Goal: Check status

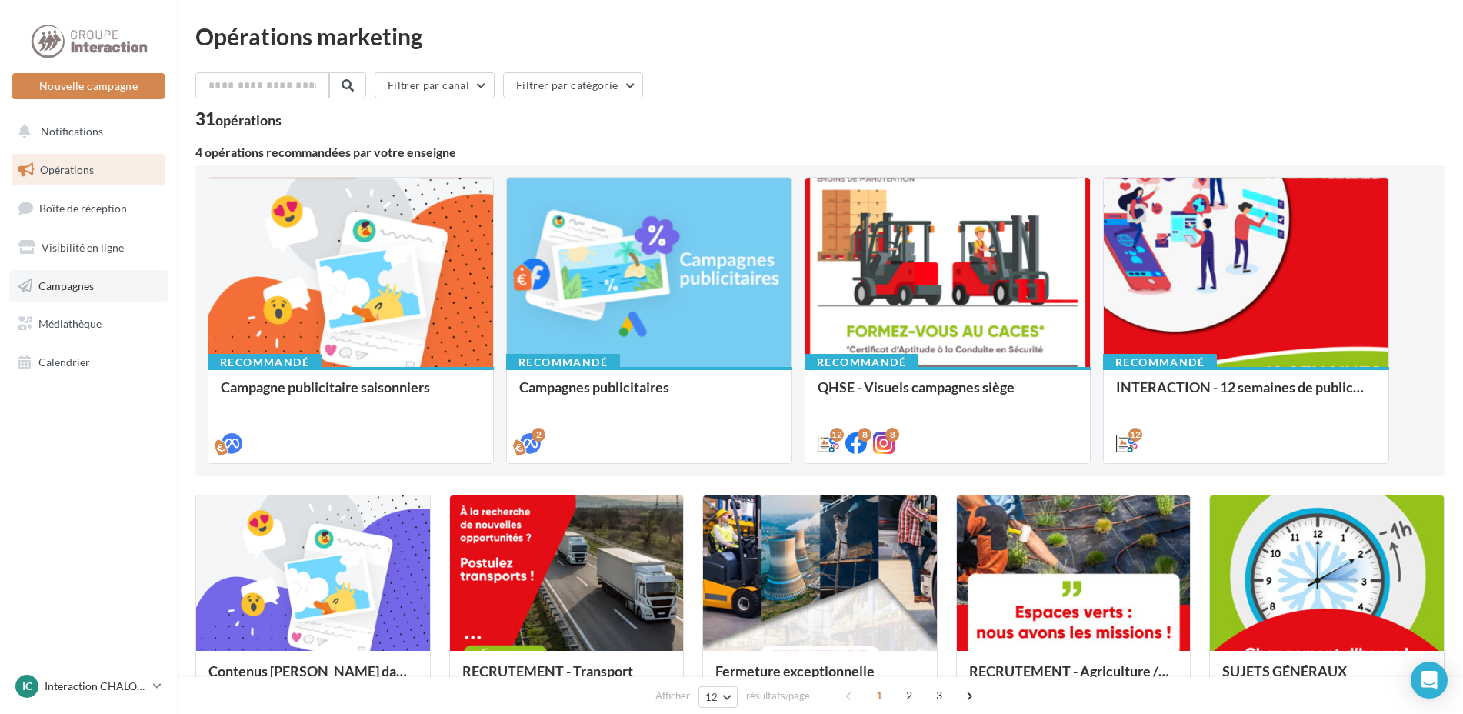
click at [88, 290] on span "Campagnes" at bounding box center [65, 284] width 55 height 13
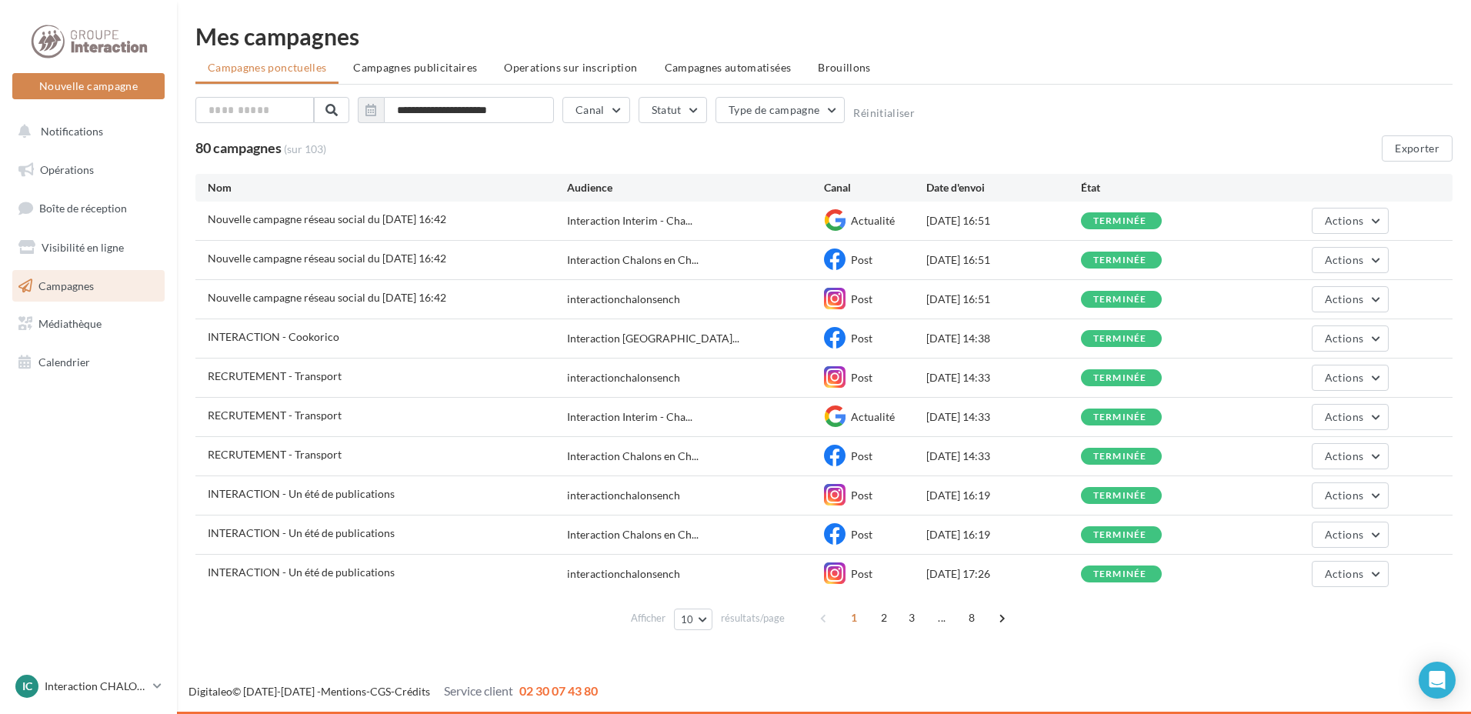
click at [1128, 216] on div "terminée" at bounding box center [1120, 221] width 54 height 10
click at [1338, 220] on span "Actions" at bounding box center [1344, 220] width 38 height 13
click at [1305, 251] on button "Voir les résultats" at bounding box center [1312, 257] width 154 height 40
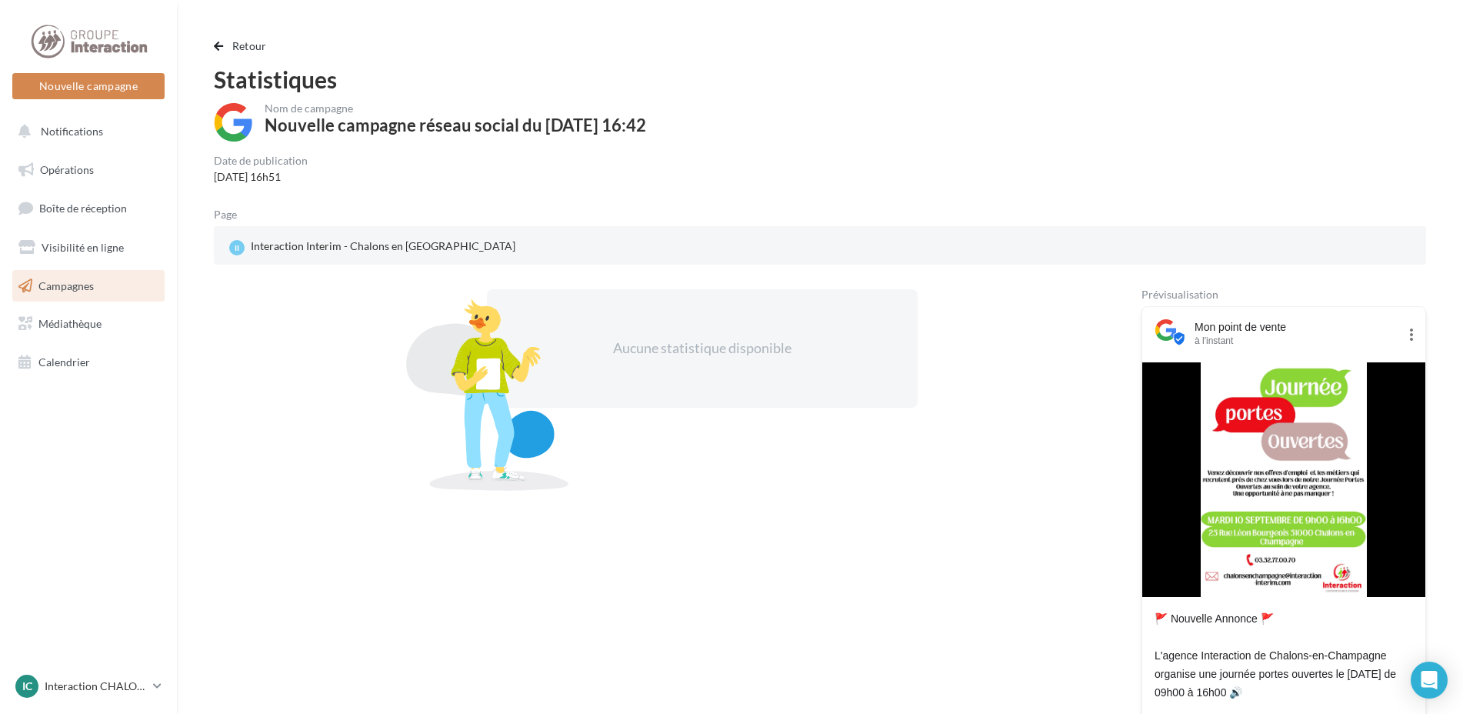
click at [74, 293] on link "Campagnes" at bounding box center [88, 286] width 158 height 32
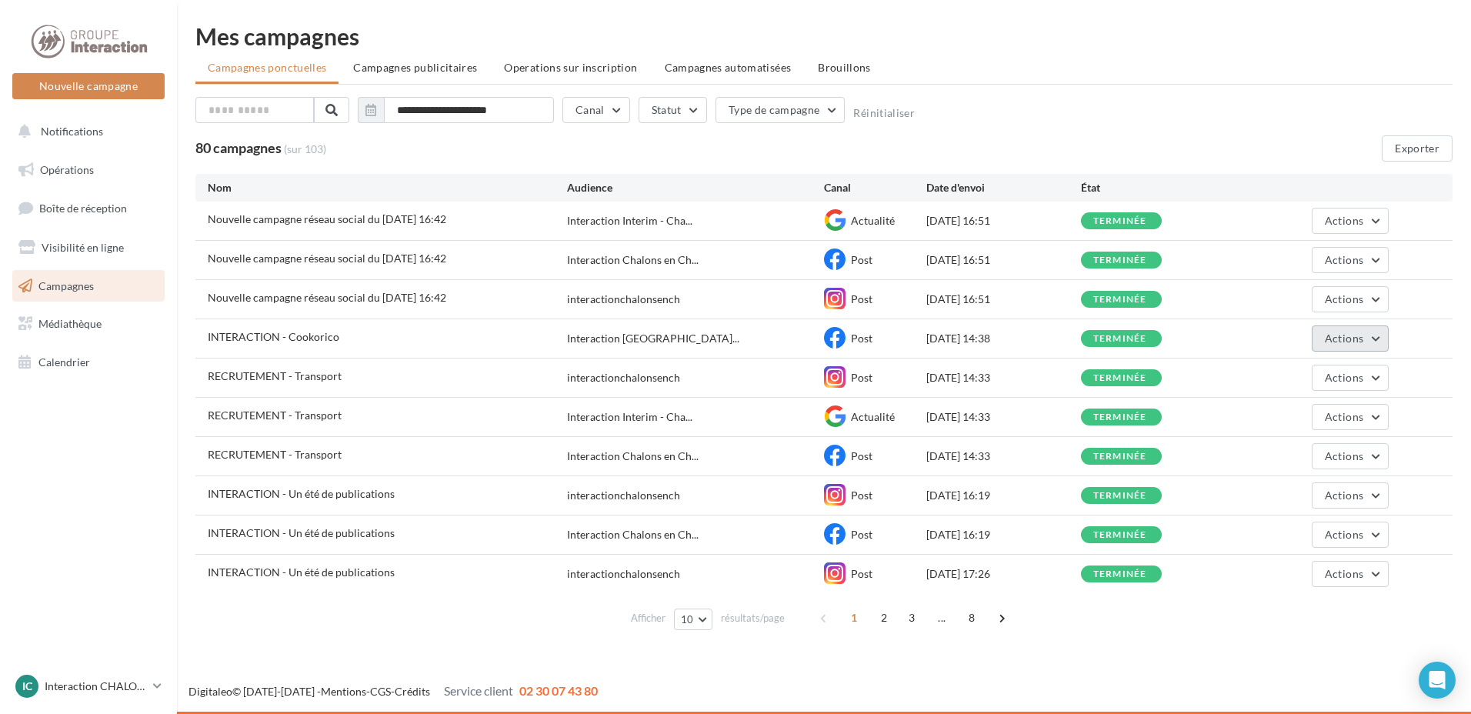
click at [1330, 338] on span "Actions" at bounding box center [1344, 338] width 38 height 13
click at [1305, 378] on button "Voir les résultats" at bounding box center [1312, 375] width 154 height 40
click at [1355, 382] on span "Actions" at bounding box center [1344, 377] width 38 height 13
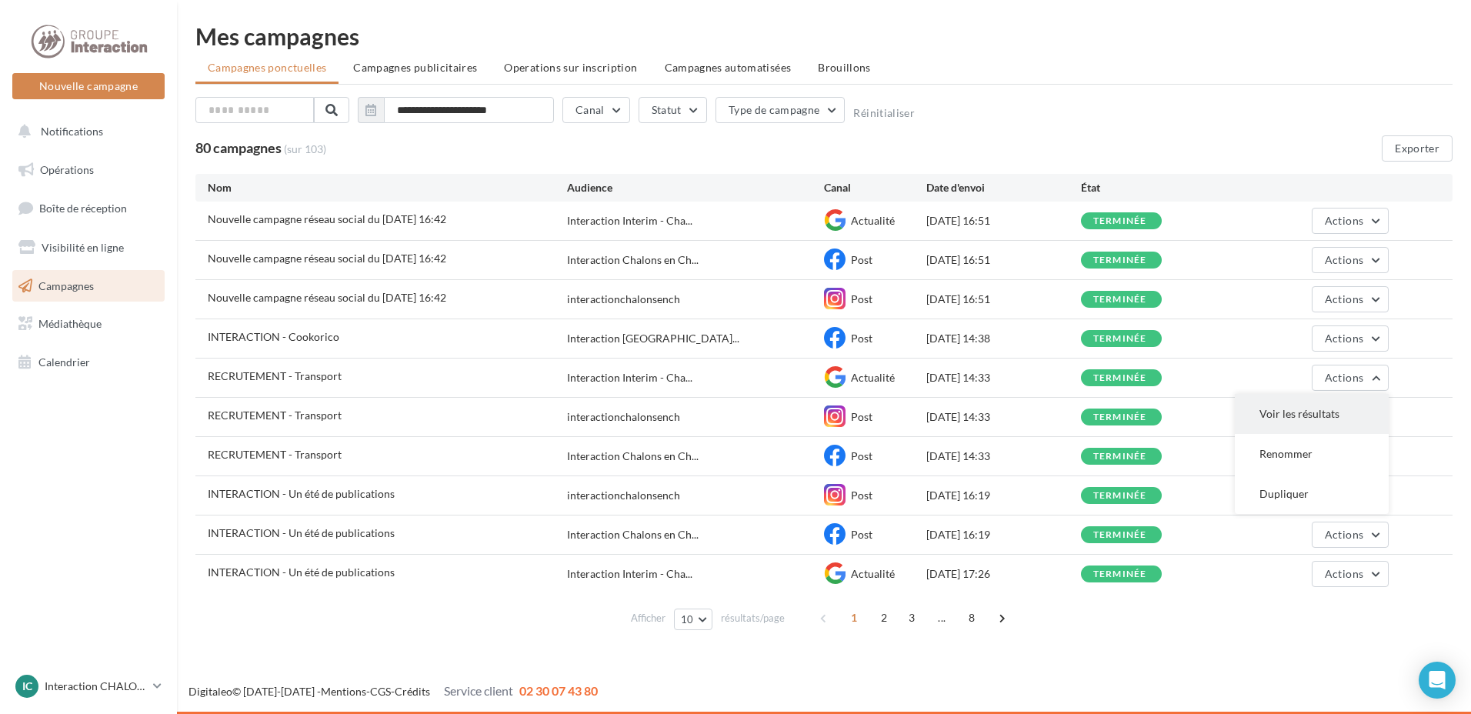
click at [1327, 414] on button "Voir les résultats" at bounding box center [1312, 414] width 154 height 40
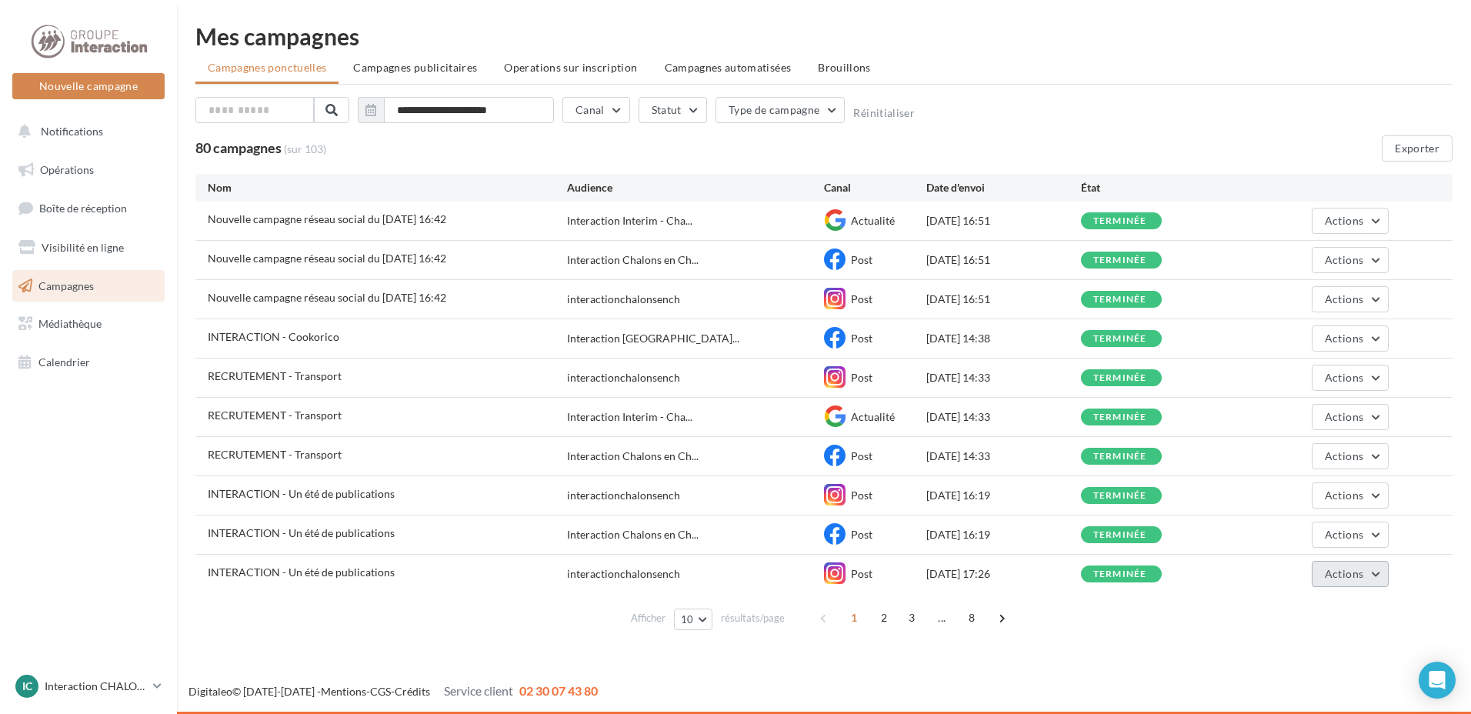
click at [1358, 578] on span "Actions" at bounding box center [1344, 573] width 38 height 13
click at [1288, 609] on button "Voir les résultats" at bounding box center [1312, 610] width 154 height 40
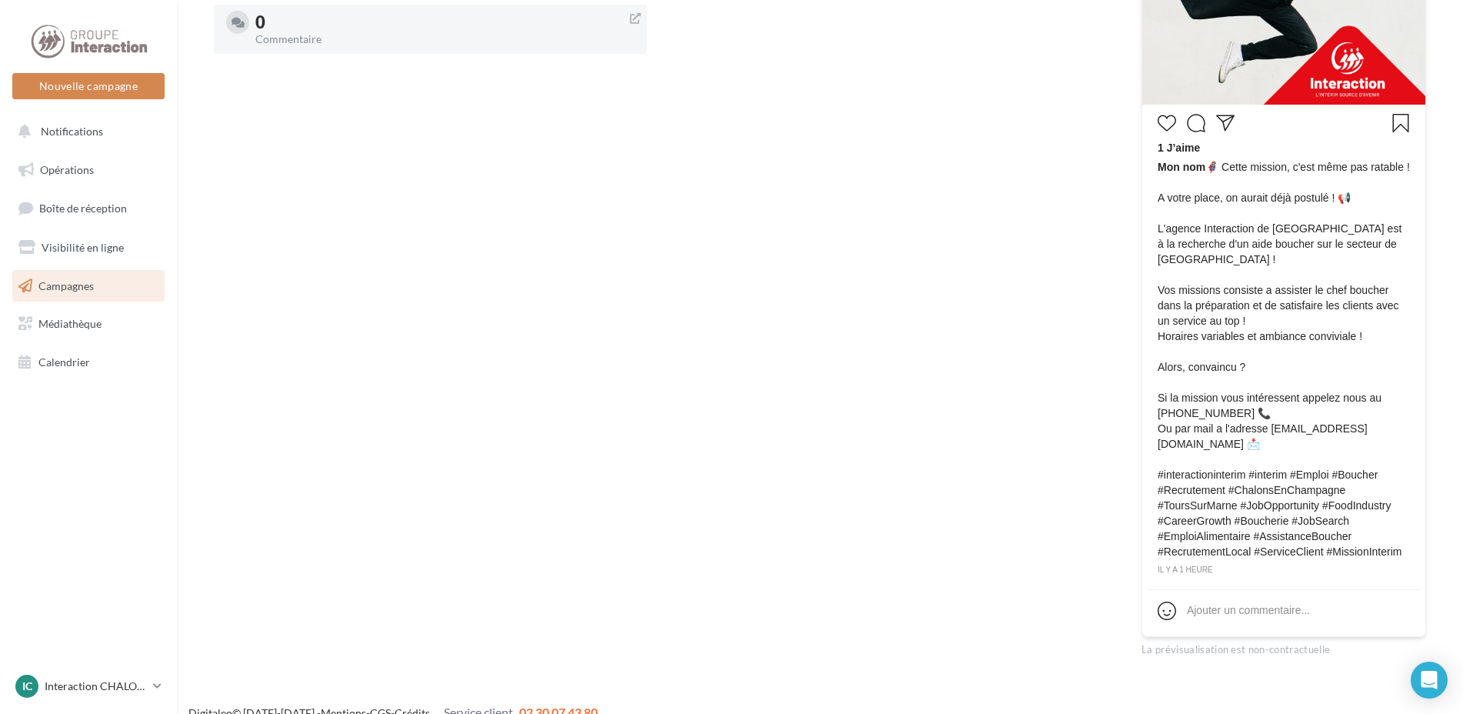
scroll to position [231, 0]
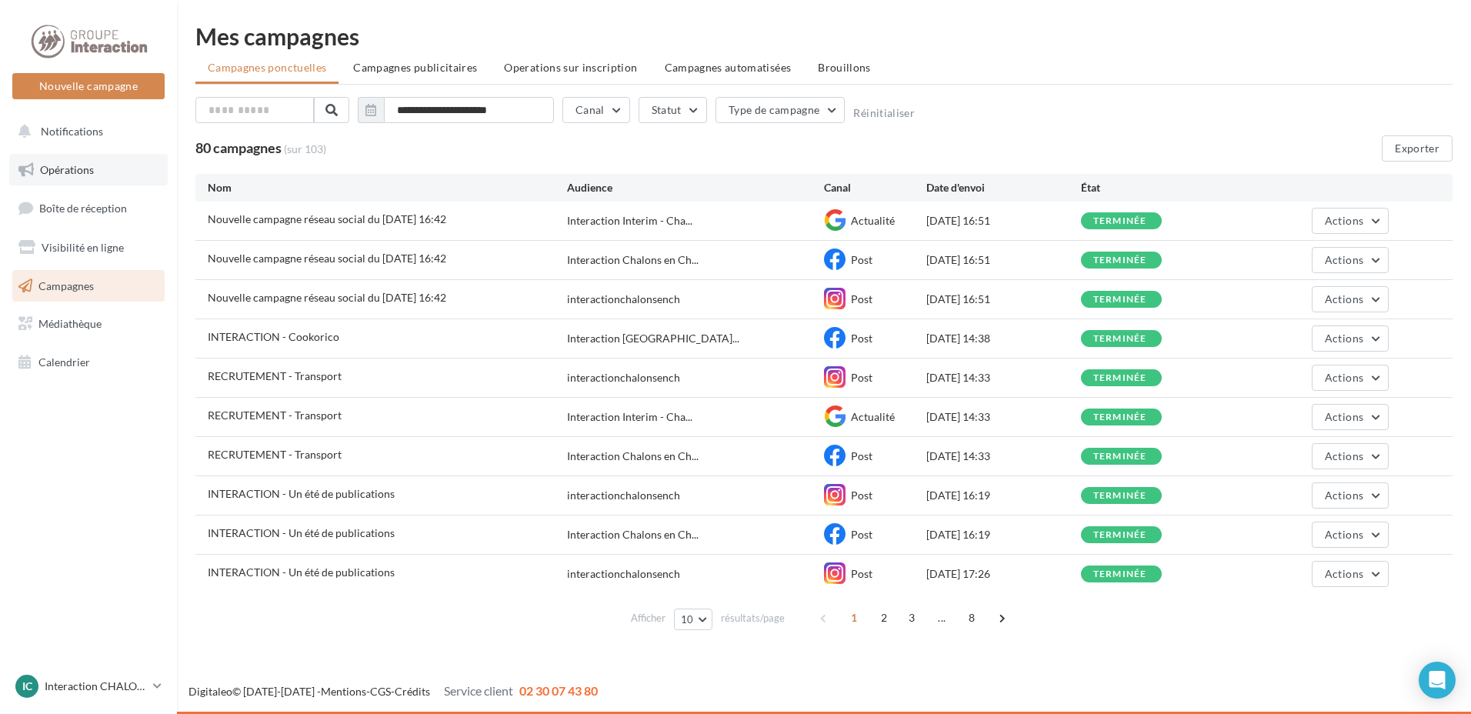
click at [78, 162] on link "Opérations" at bounding box center [88, 170] width 158 height 32
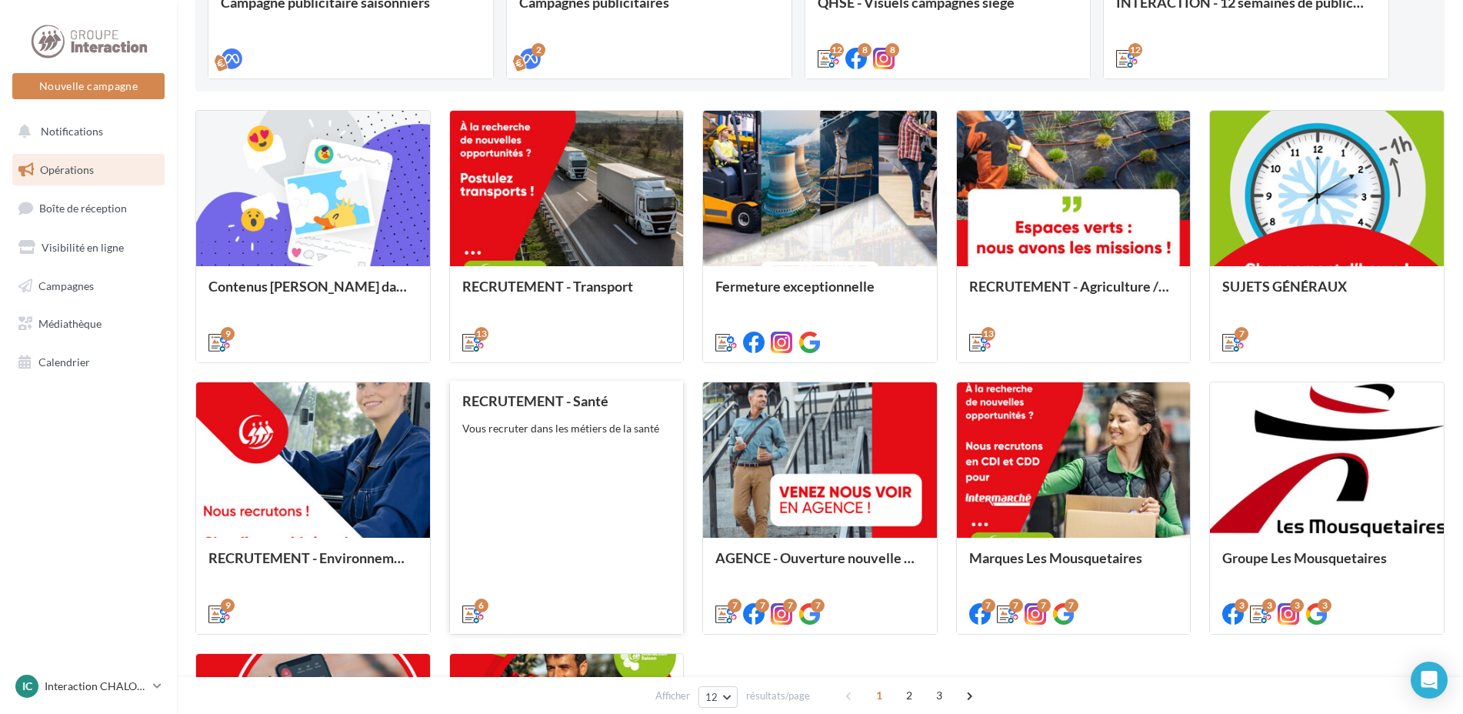
scroll to position [692, 0]
